Goal: Task Accomplishment & Management: Manage account settings

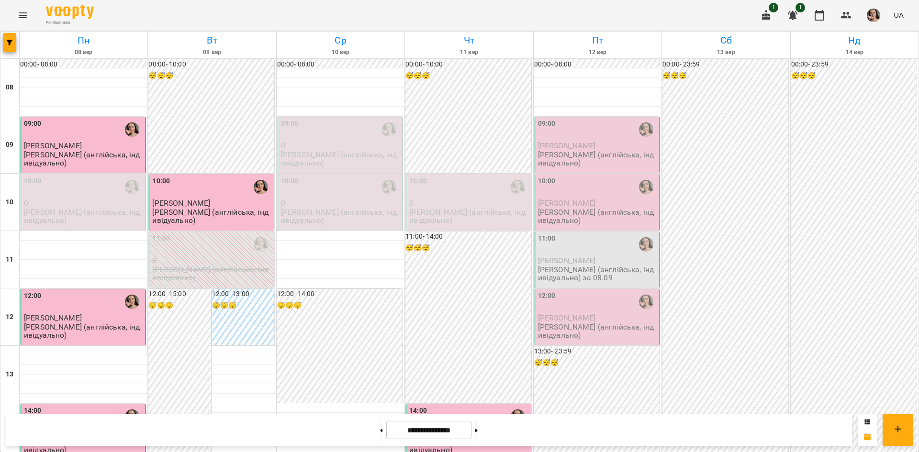
click at [580, 130] on div "09:00" at bounding box center [597, 130] width 119 height 22
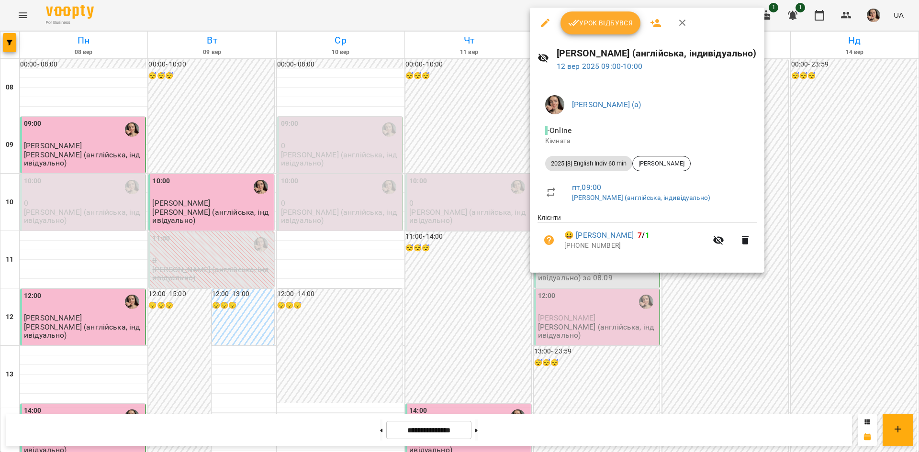
click at [583, 30] on button "Урок відбувся" at bounding box center [601, 22] width 80 height 23
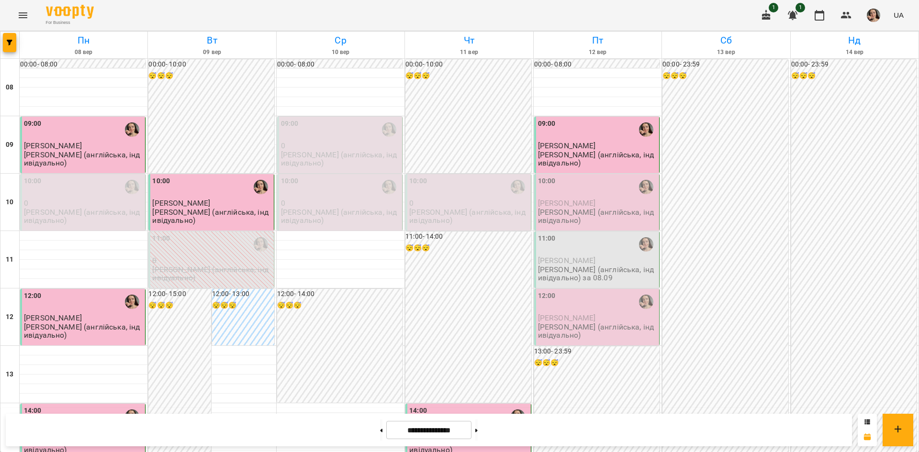
click at [613, 219] on p "[PERSON_NAME] (англійська, індивідуально)" at bounding box center [597, 216] width 119 height 17
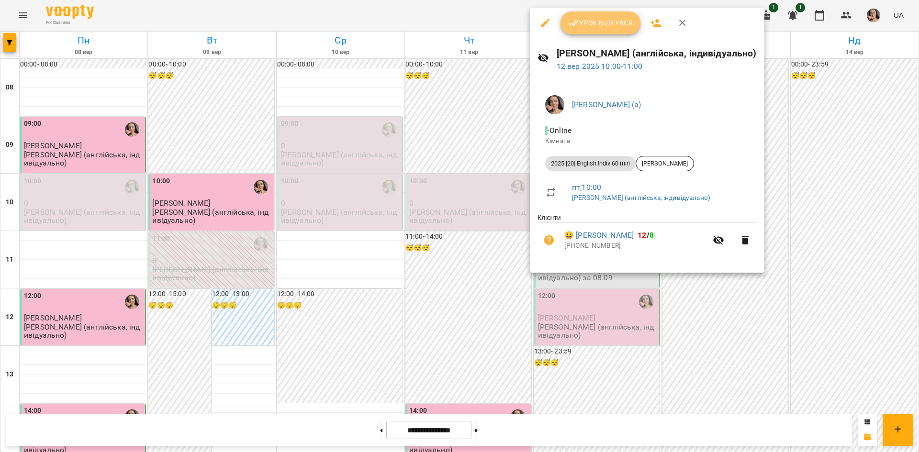
click at [584, 24] on span "Урок відбувся" at bounding box center [600, 22] width 65 height 11
